Goal: Transaction & Acquisition: Purchase product/service

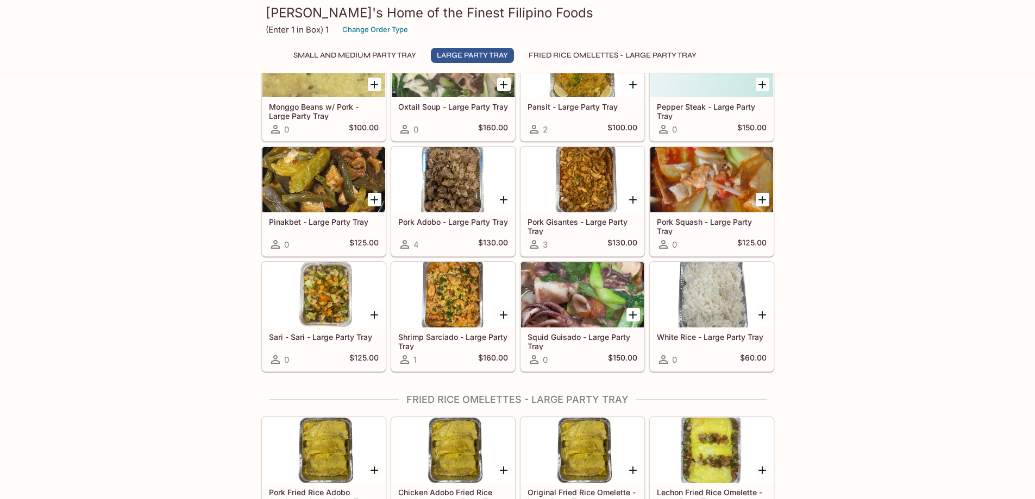
scroll to position [795, 0]
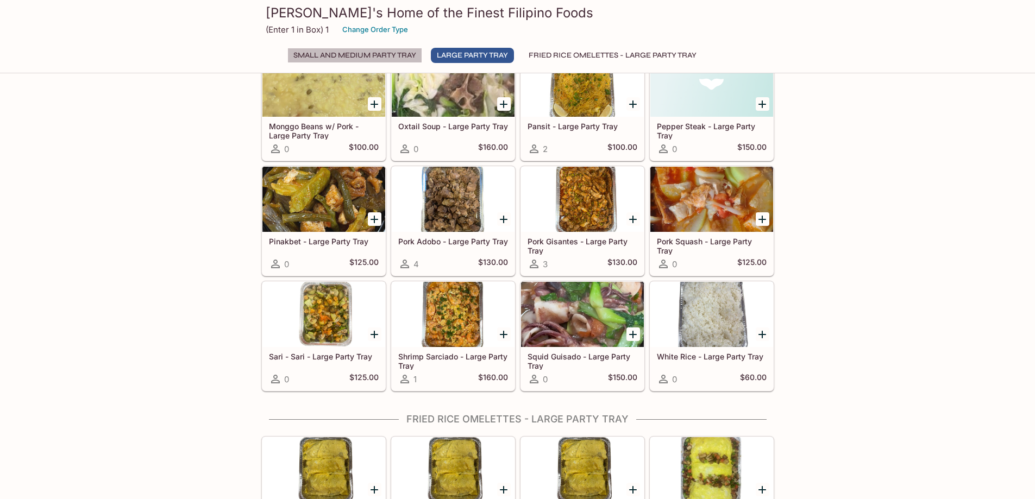
click at [346, 58] on button "Small and Medium Party Tray" at bounding box center [354, 55] width 135 height 15
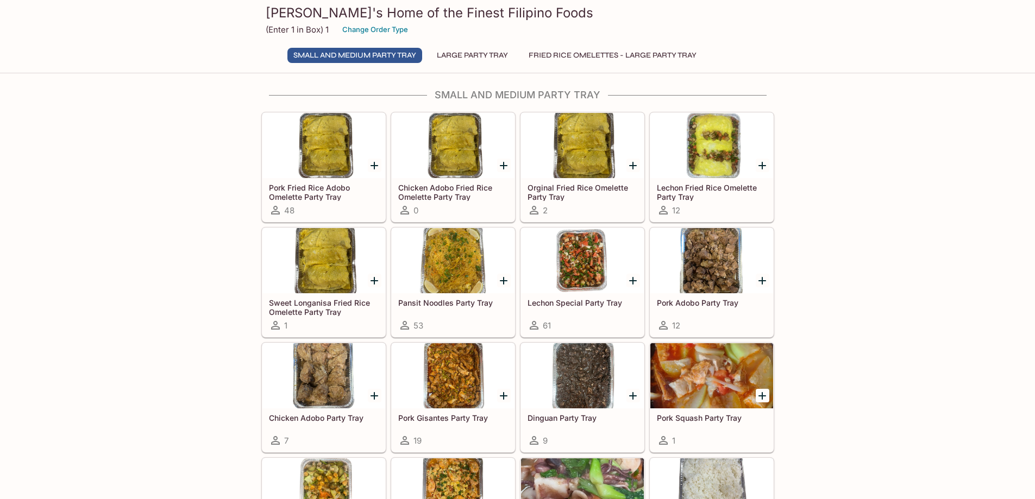
scroll to position [0, 0]
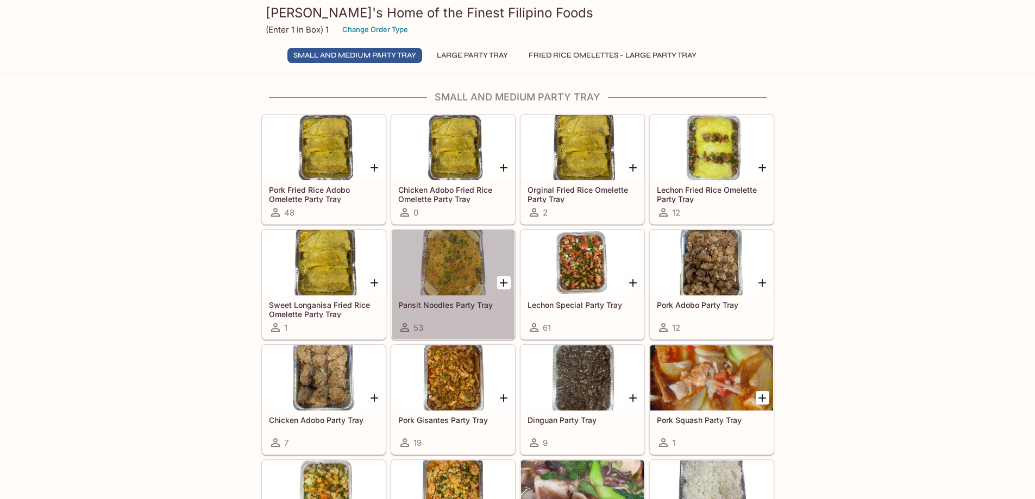
click at [446, 278] on div at bounding box center [453, 262] width 123 height 65
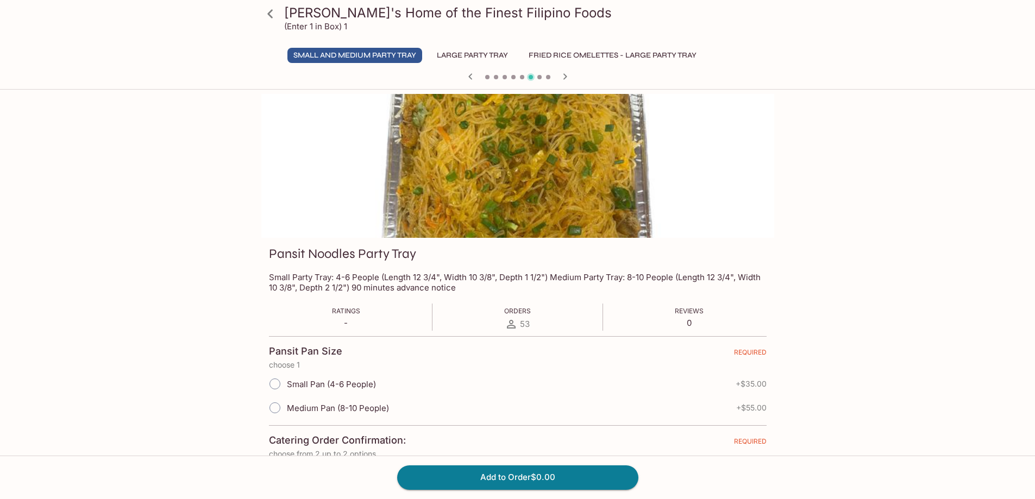
click at [273, 381] on input "Small Pan (4-6 People)" at bounding box center [275, 384] width 23 height 23
radio input "true"
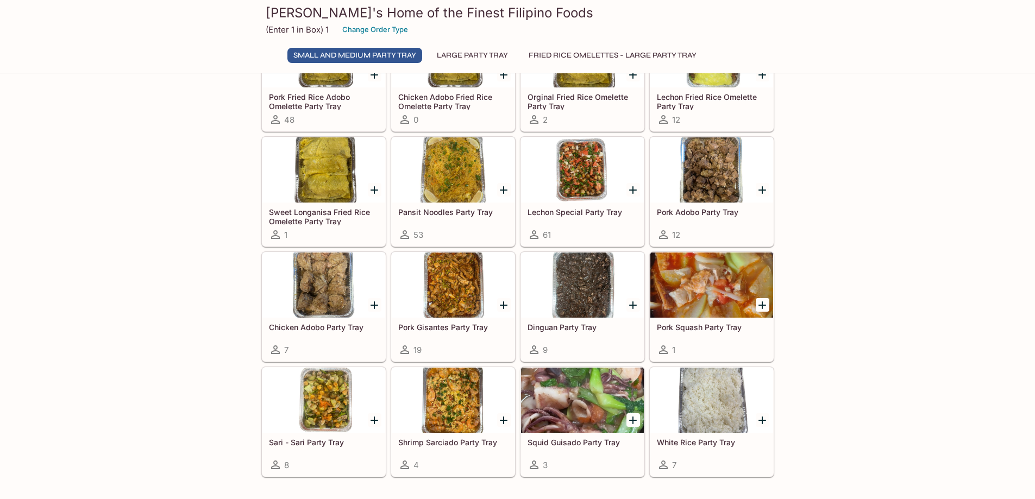
scroll to position [109, 0]
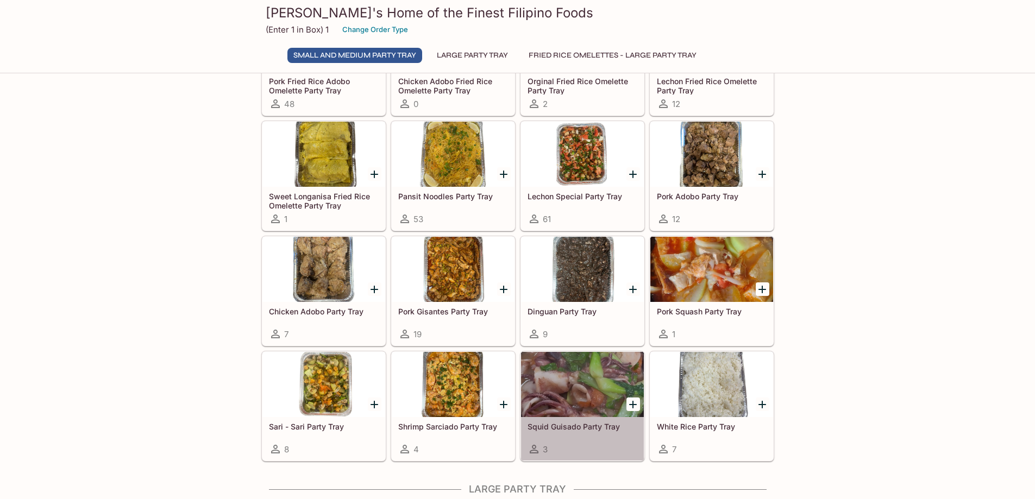
click at [587, 390] on div at bounding box center [582, 384] width 123 height 65
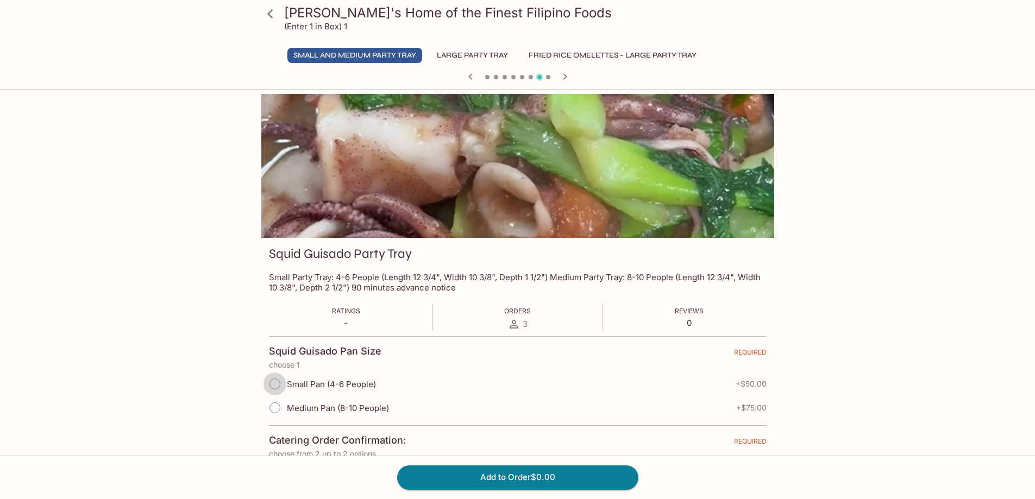
click at [278, 385] on input "Small Pan (4-6 People)" at bounding box center [275, 384] width 23 height 23
radio input "true"
